Goal: Check status: Check status

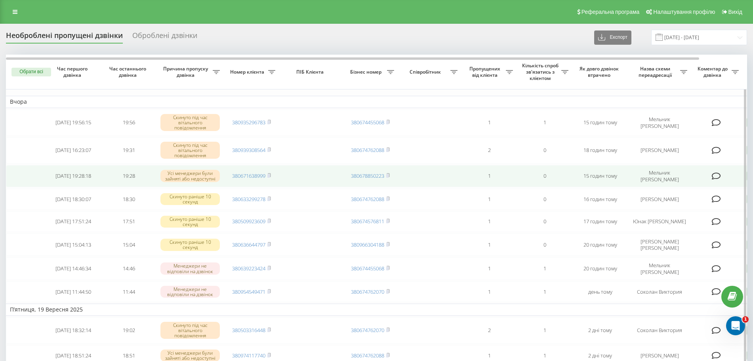
click at [287, 174] on td at bounding box center [310, 176] width 63 height 22
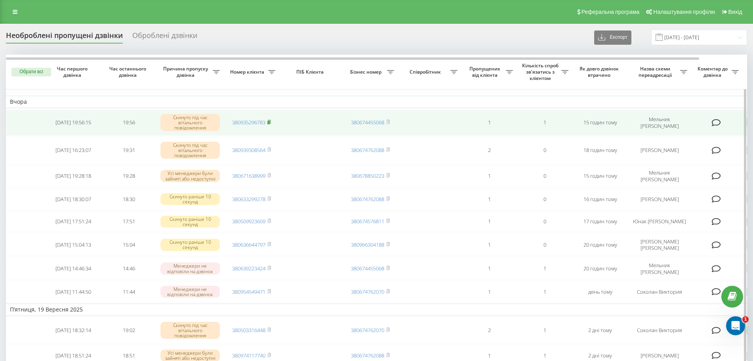
click at [270, 121] on rect at bounding box center [269, 123] width 2 height 4
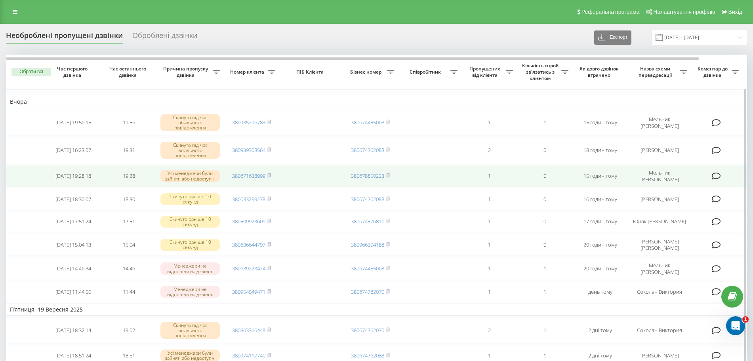
click at [272, 174] on td "380671638999" at bounding box center [251, 176] width 55 height 22
click at [271, 175] on icon at bounding box center [269, 176] width 3 height 4
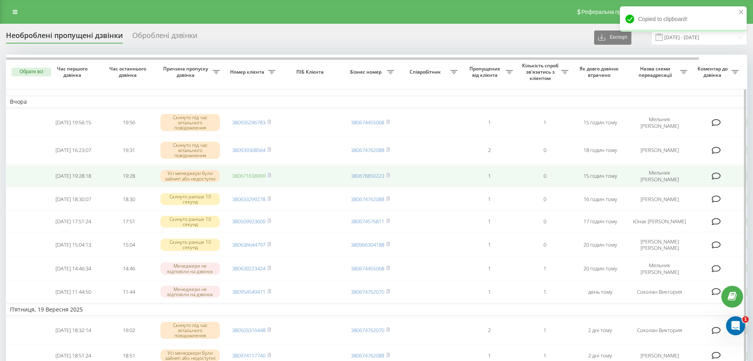
click at [252, 172] on link "380671638999" at bounding box center [248, 175] width 33 height 7
